Goal: Task Accomplishment & Management: Use online tool/utility

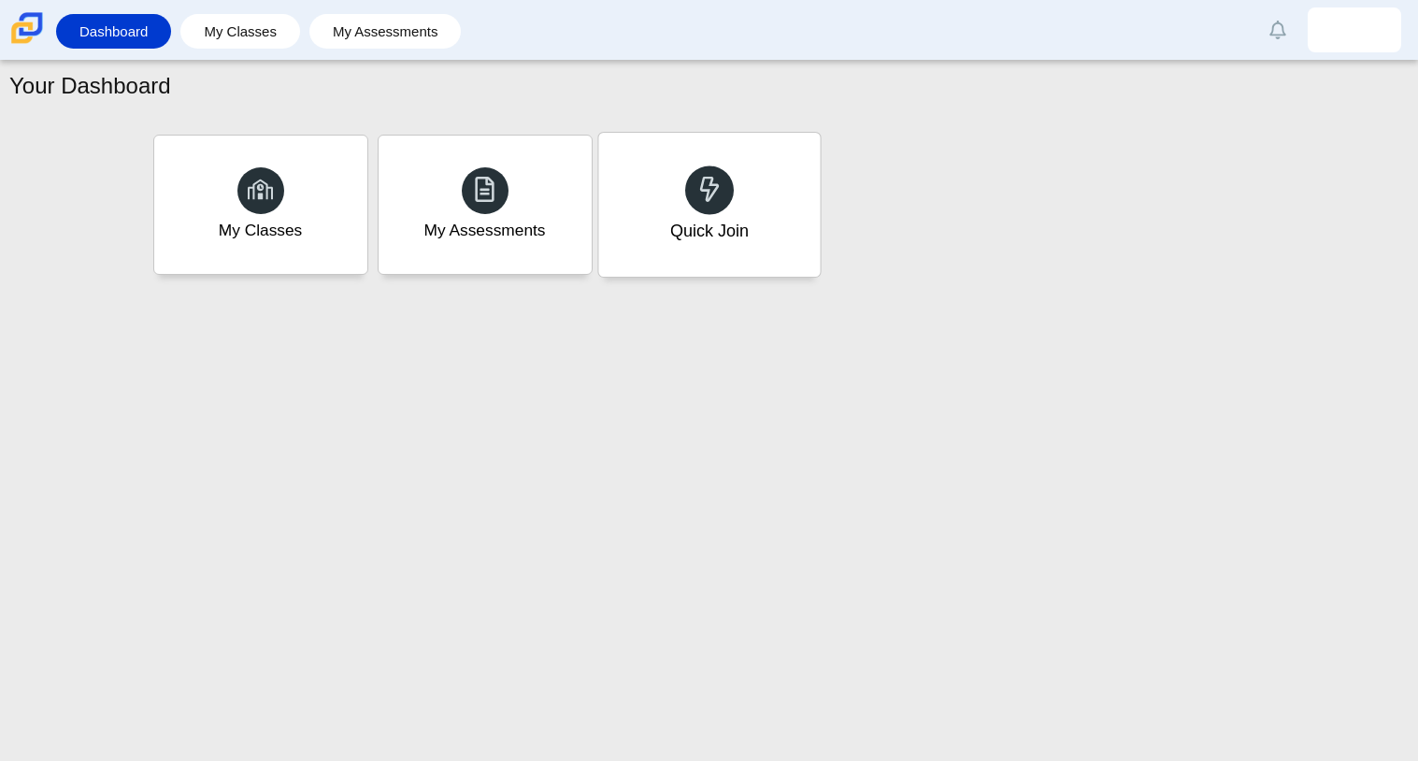
click at [734, 242] on div "Quick Join" at bounding box center [708, 231] width 78 height 24
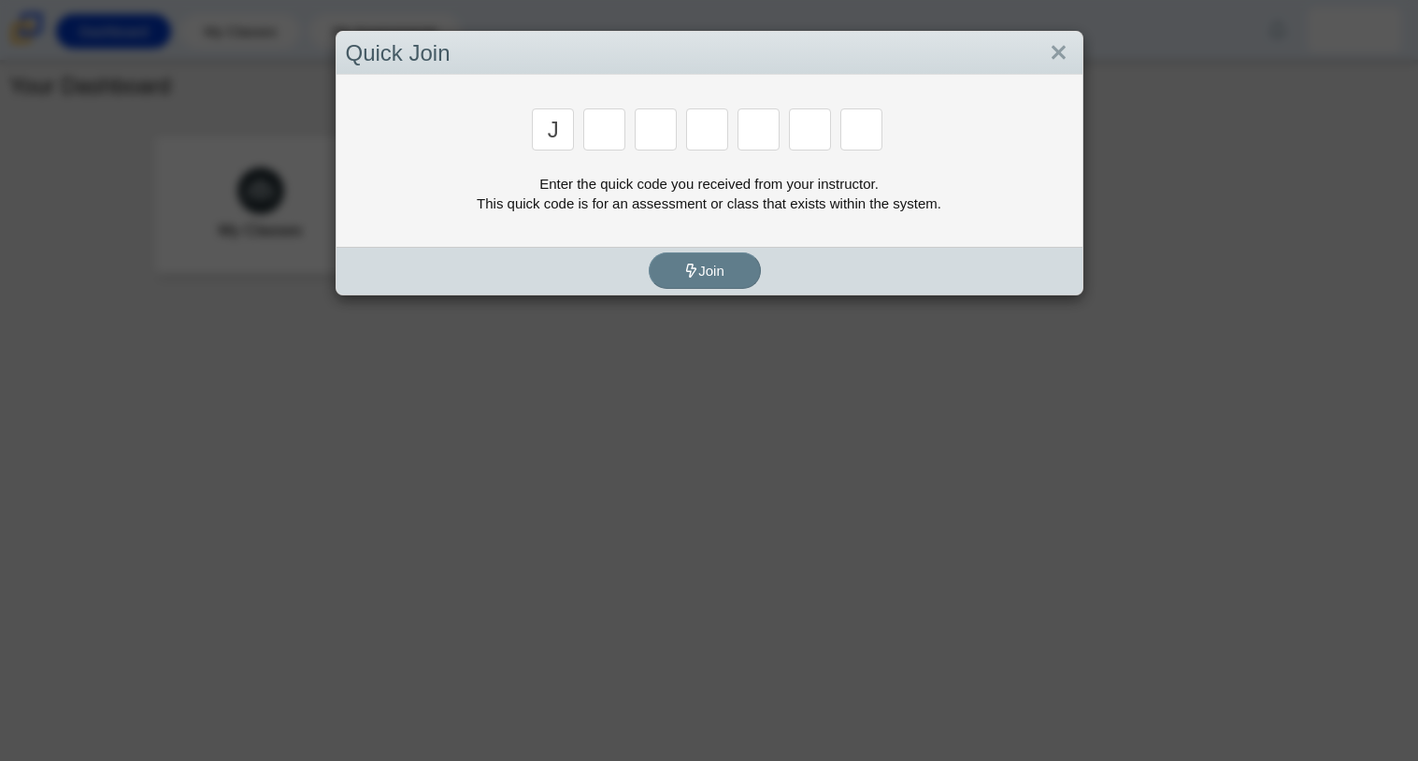
type input "j"
type input "6"
type input "j"
type input "r"
type input "j"
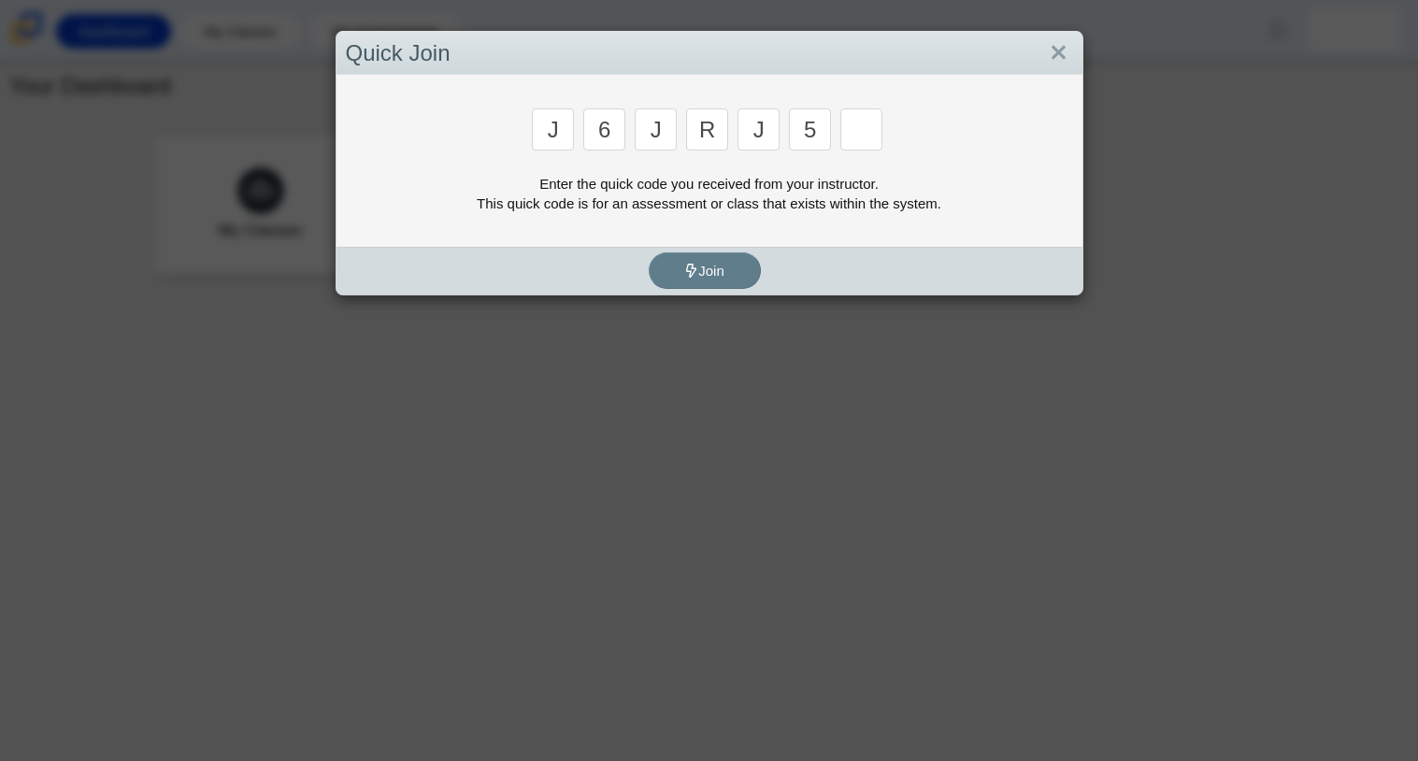
type input "5"
type input "f"
type input "y"
type input "m"
type input "j"
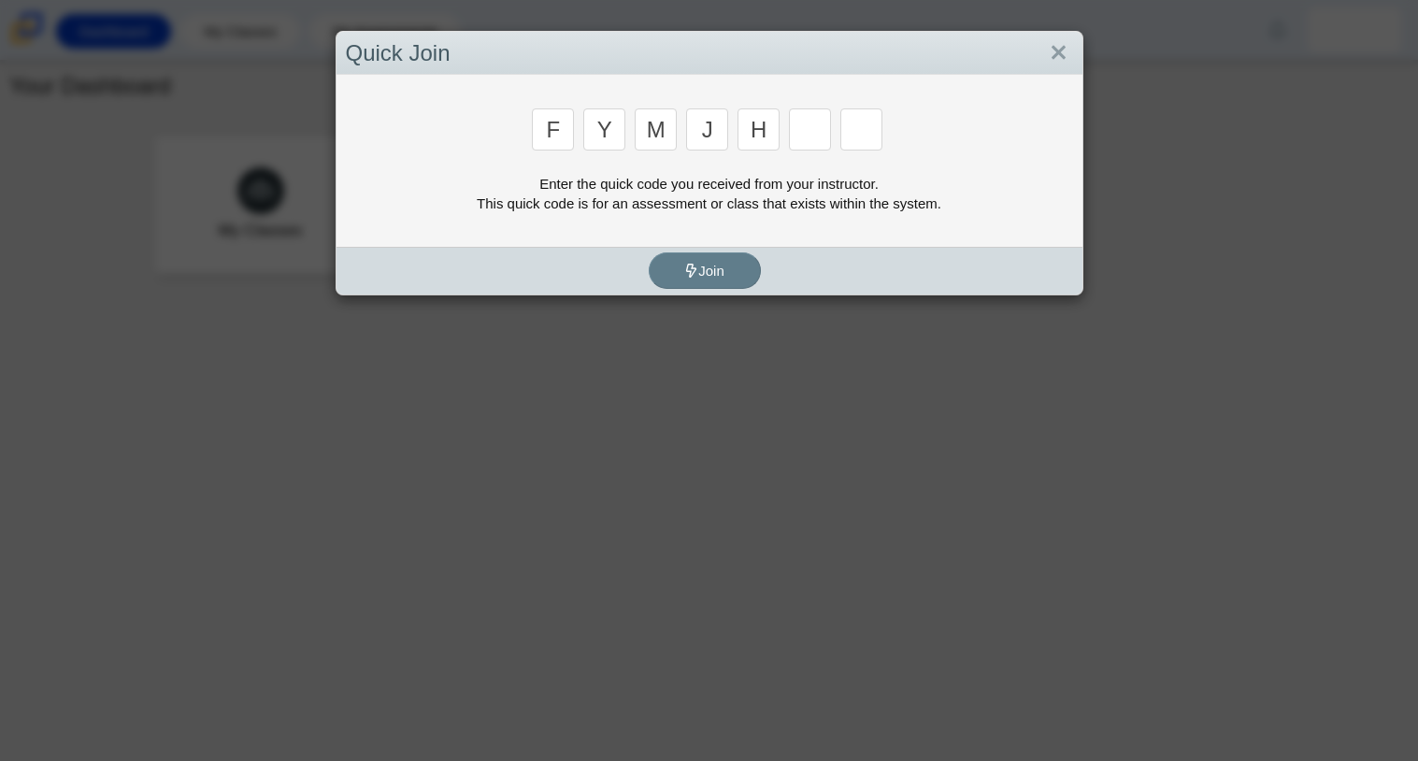
type input "h"
type input "f"
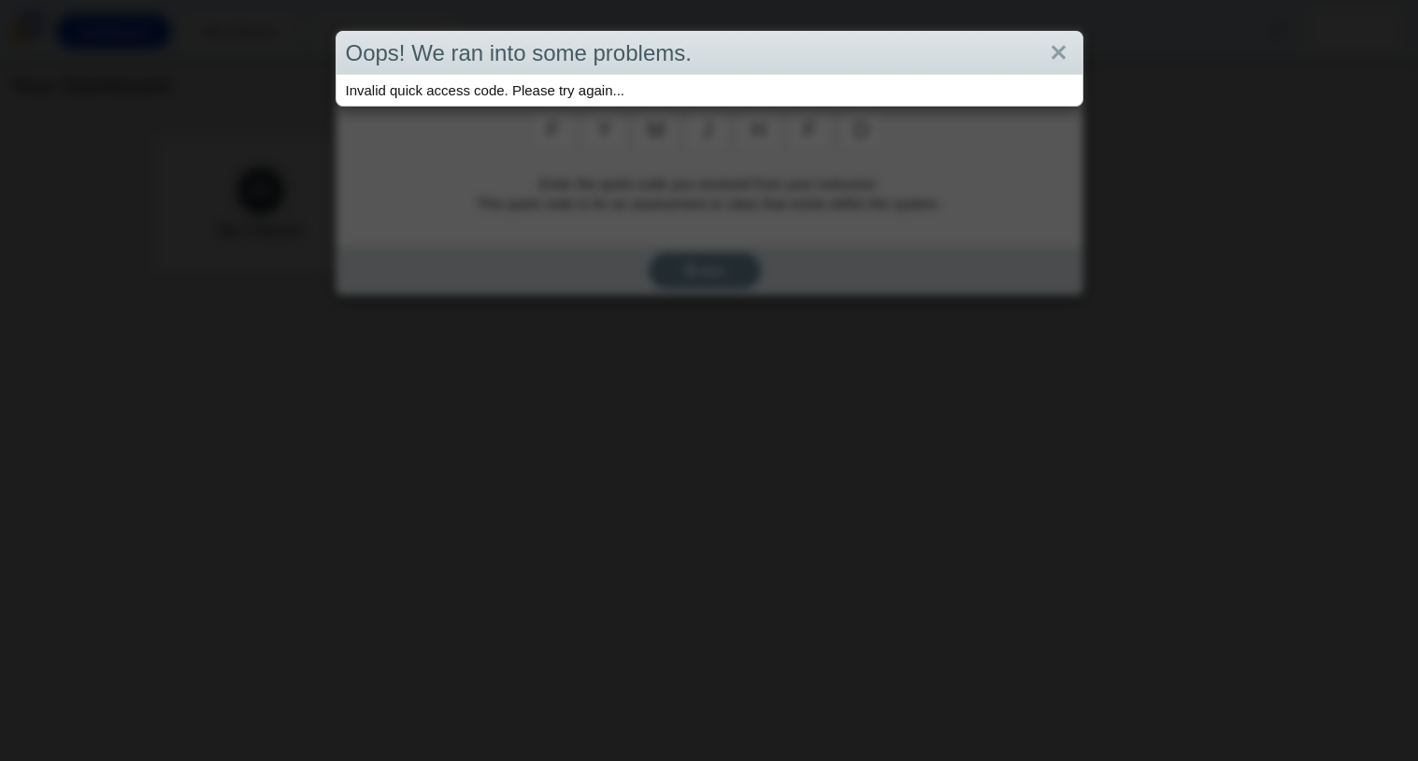
type input "d"
click at [1053, 51] on link "Close" at bounding box center [1058, 53] width 29 height 32
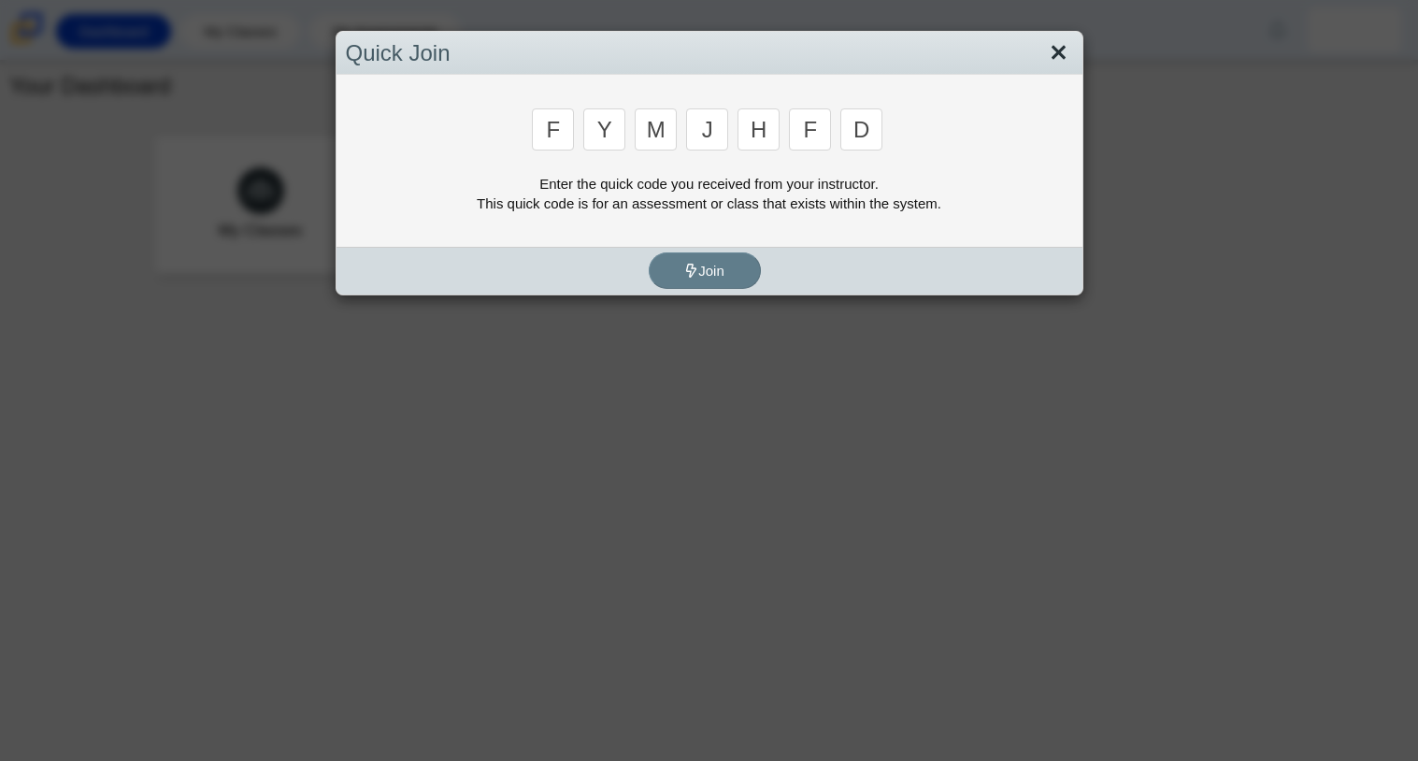
click at [1052, 53] on link "Close" at bounding box center [1058, 53] width 29 height 32
